Goal: Information Seeking & Learning: Find specific fact

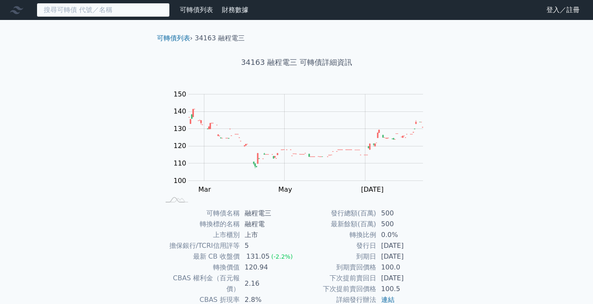
click at [120, 5] on input at bounding box center [103, 10] width 133 height 14
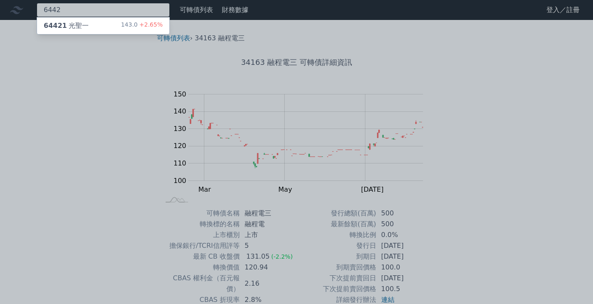
type input "6442"
click at [125, 24] on div "64421 光聖一 143.0 +2.65%" at bounding box center [103, 25] width 132 height 17
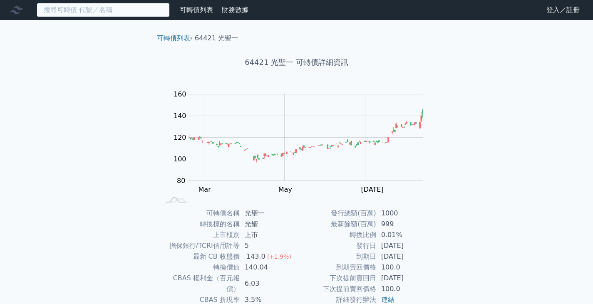
click at [76, 11] on input at bounding box center [103, 10] width 133 height 14
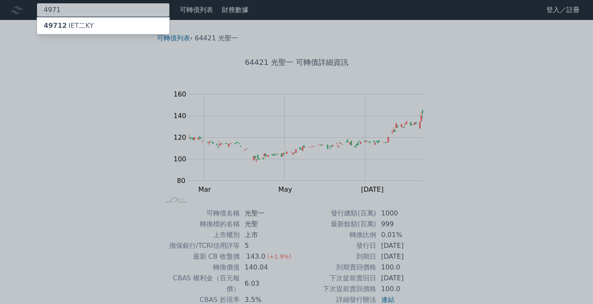
type input "4971"
click at [76, 30] on div "49712 IET二KY" at bounding box center [69, 26] width 50 height 10
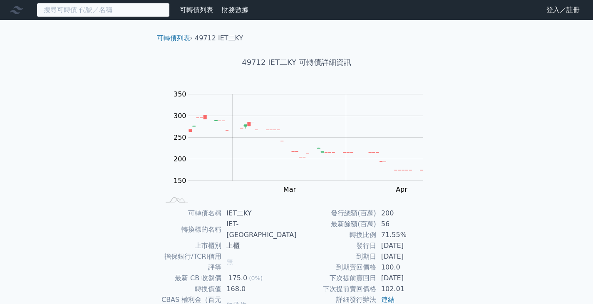
click at [128, 10] on input at bounding box center [103, 10] width 133 height 14
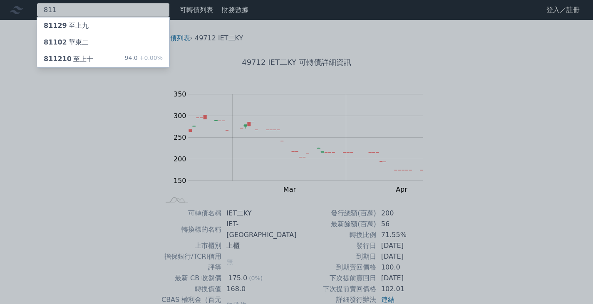
type input "811"
click at [70, 30] on div "81129 至上九" at bounding box center [66, 26] width 45 height 10
